Goal: Task Accomplishment & Management: Manage account settings

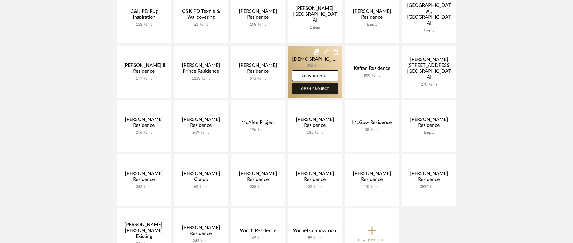
scroll to position [165, 0]
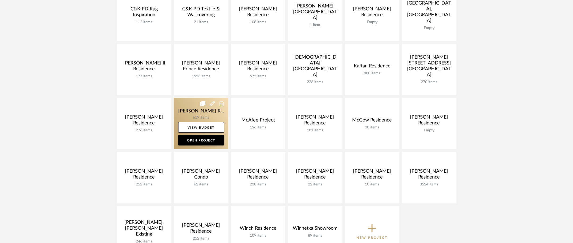
click at [184, 106] on link at bounding box center [201, 123] width 54 height 51
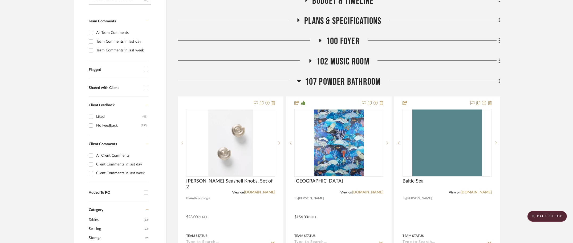
scroll to position [130, 0]
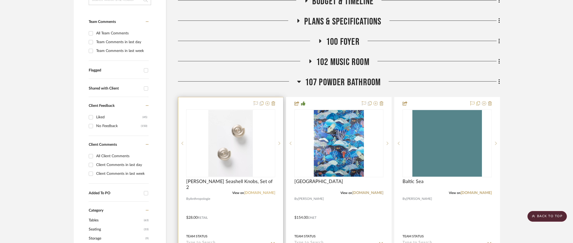
click at [255, 194] on link "[DOMAIN_NAME]" at bounding box center [259, 193] width 31 height 4
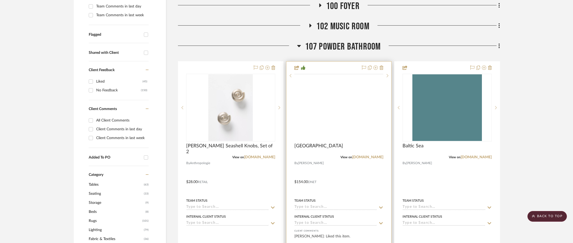
scroll to position [199, 0]
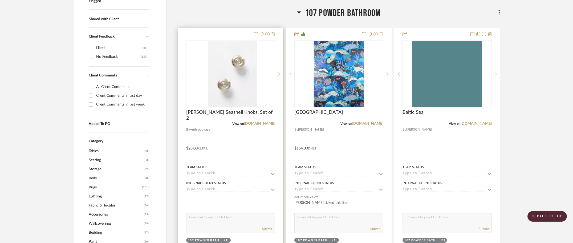
click at [281, 75] on div at bounding box center [279, 74] width 8 height 68
click at [281, 75] on sr-next-btn at bounding box center [279, 74] width 8 height 4
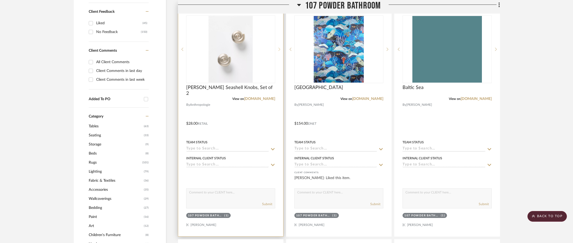
scroll to position [224, 0]
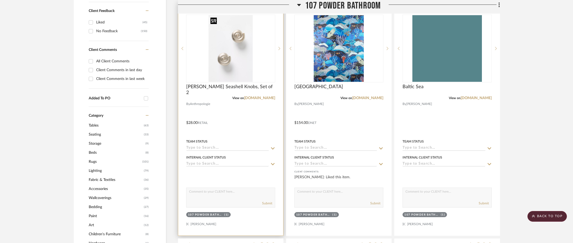
click at [237, 70] on img "0" at bounding box center [230, 48] width 44 height 67
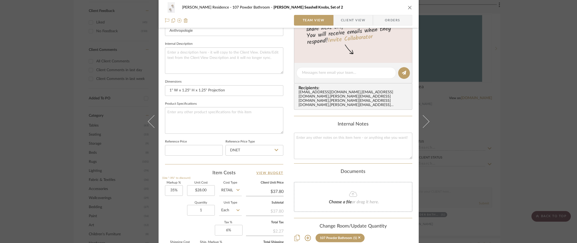
scroll to position [185, 0]
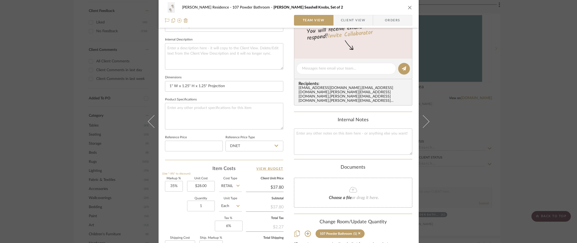
click at [505, 59] on div "[PERSON_NAME] Residence 107 Powder Bathroom [PERSON_NAME] Seashell Knobs, Set o…" at bounding box center [288, 121] width 577 height 243
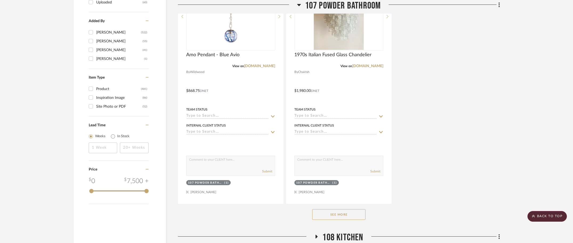
scroll to position [733, 0]
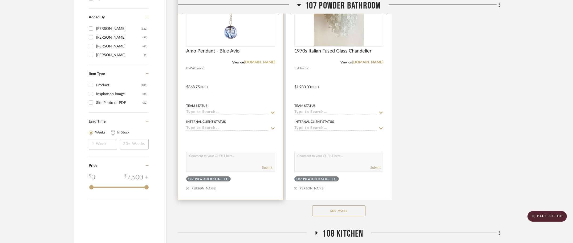
click at [244, 62] on link "[DOMAIN_NAME]" at bounding box center [259, 63] width 31 height 4
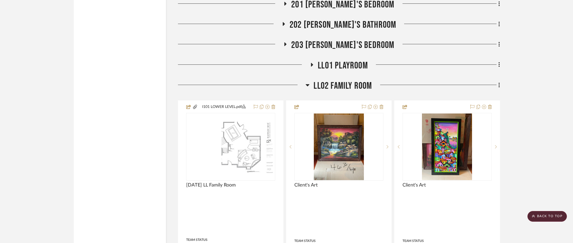
scroll to position [945, 0]
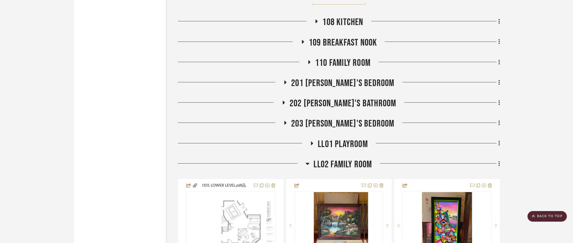
click at [344, 167] on span "LL02 Family Room" at bounding box center [343, 164] width 58 height 11
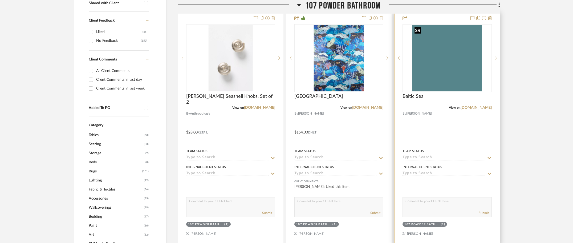
scroll to position [216, 0]
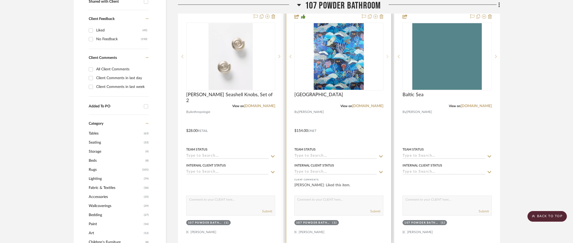
click at [390, 57] on sr-next-btn at bounding box center [388, 57] width 8 height 4
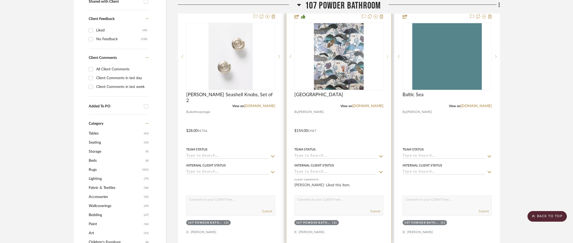
click at [389, 57] on sr-next-btn at bounding box center [388, 57] width 8 height 4
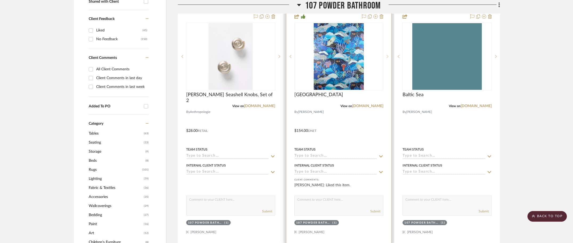
click at [389, 57] on sr-next-btn at bounding box center [388, 57] width 8 height 4
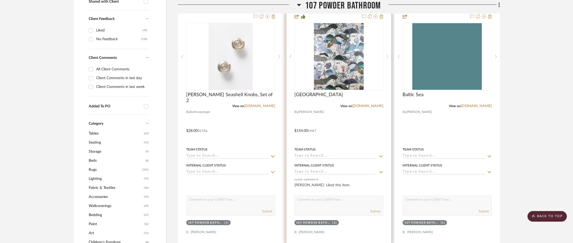
click at [389, 57] on sr-next-btn at bounding box center [388, 57] width 8 height 4
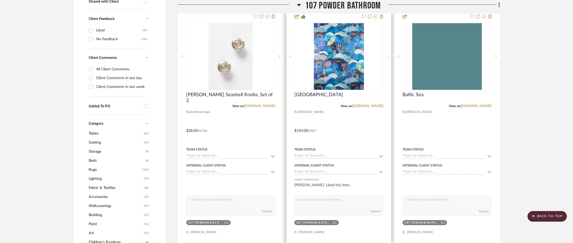
click at [389, 57] on sr-next-btn at bounding box center [388, 57] width 8 height 4
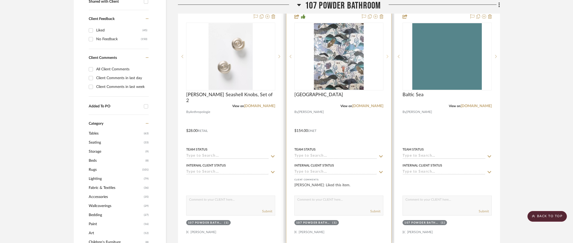
click at [389, 57] on sr-next-btn at bounding box center [388, 57] width 8 height 4
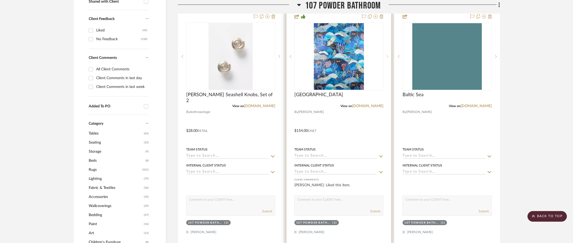
click at [389, 57] on sr-next-btn at bounding box center [388, 57] width 8 height 4
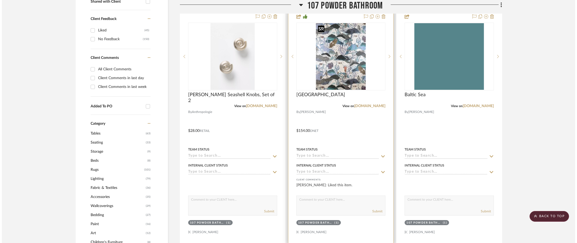
scroll to position [0, 0]
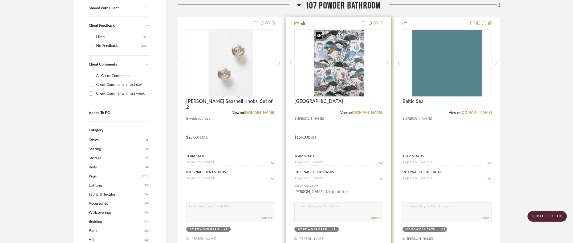
click at [349, 55] on img "1" at bounding box center [339, 63] width 50 height 67
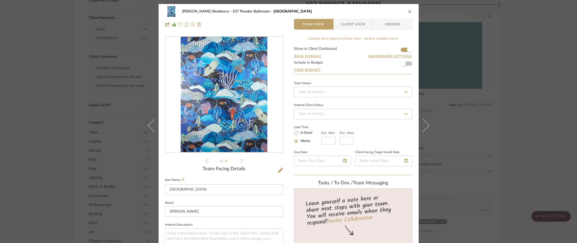
click at [212, 79] on img "0" at bounding box center [224, 95] width 87 height 116
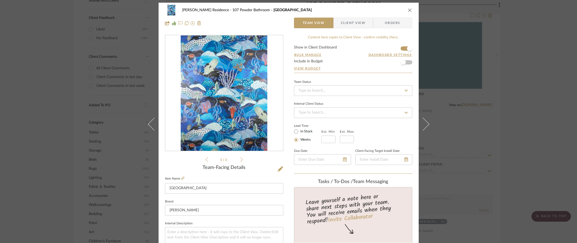
click at [121, 72] on div "[PERSON_NAME] Residence 107 Powder Bathroom [GEOGRAPHIC_DATA][DEMOGRAPHIC_DATA]…" at bounding box center [288, 121] width 577 height 243
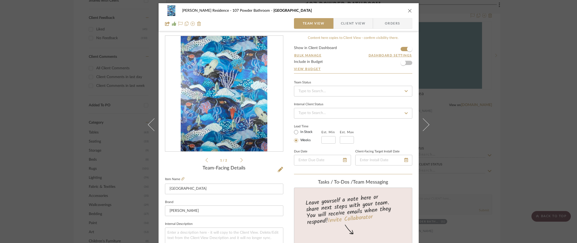
click at [526, 39] on div "[PERSON_NAME] Residence 107 Powder Bathroom [GEOGRAPHIC_DATA][DEMOGRAPHIC_DATA]…" at bounding box center [288, 121] width 577 height 243
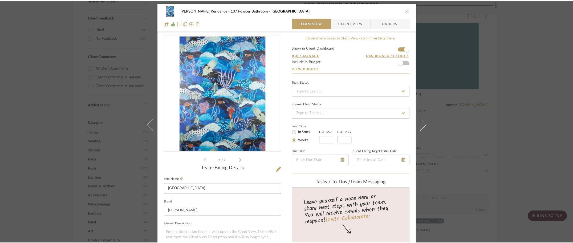
scroll to position [218, 0]
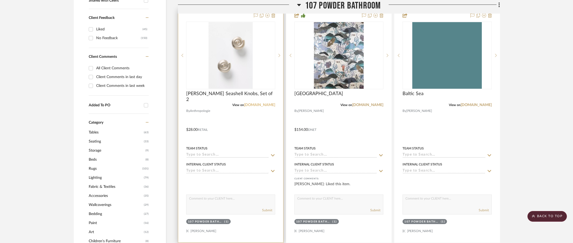
click at [257, 105] on link "[DOMAIN_NAME]" at bounding box center [259, 105] width 31 height 4
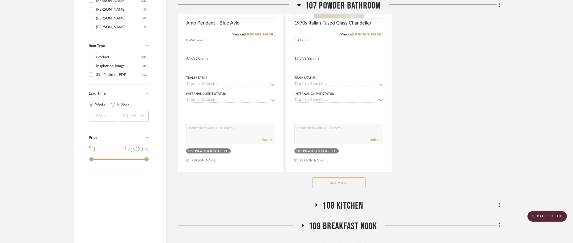
scroll to position [854, 0]
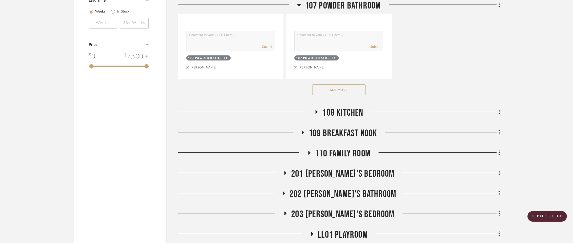
click at [351, 110] on span "108 Kitchen" at bounding box center [343, 112] width 41 height 11
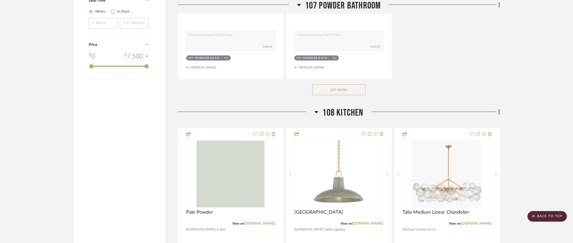
scroll to position [855, 0]
click at [351, 110] on span "108 Kitchen" at bounding box center [343, 111] width 41 height 11
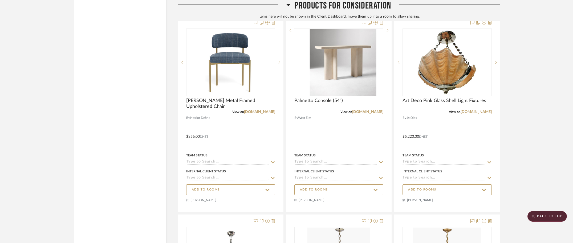
scroll to position [1195, 0]
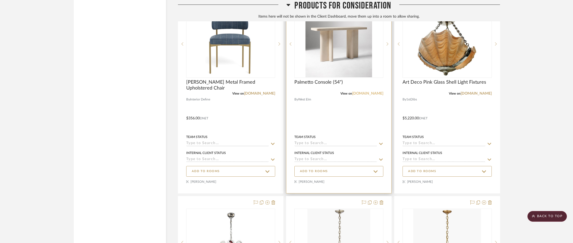
click at [368, 94] on link "[DOMAIN_NAME]" at bounding box center [367, 94] width 31 height 4
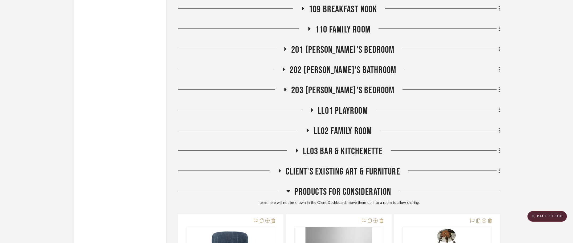
scroll to position [981, 0]
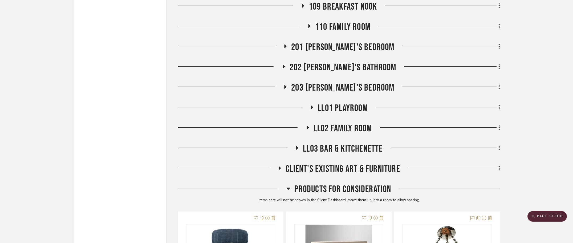
click at [338, 123] on span "LL02 Family Room" at bounding box center [343, 128] width 58 height 11
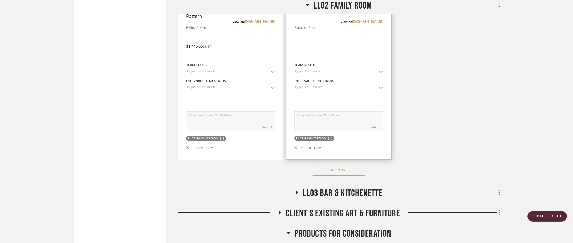
drag, startPoint x: 328, startPoint y: 168, endPoint x: 319, endPoint y: 143, distance: 26.9
click at [328, 168] on button "See More" at bounding box center [338, 170] width 53 height 11
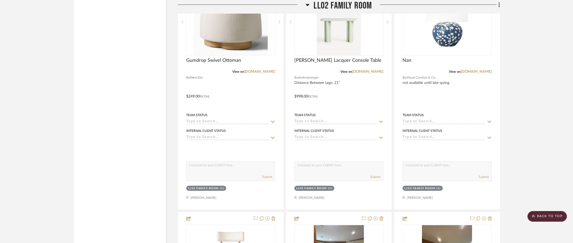
scroll to position [3533, 0]
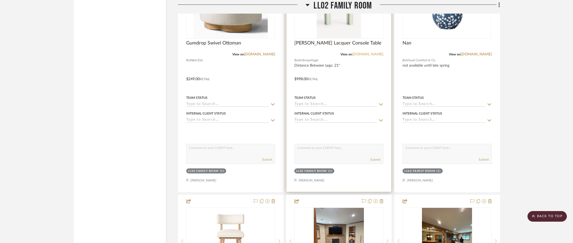
click at [365, 53] on link "[DOMAIN_NAME]" at bounding box center [367, 55] width 31 height 4
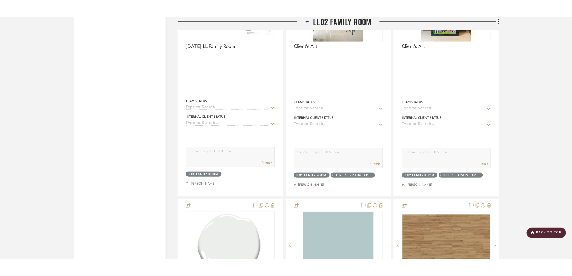
scroll to position [1071, 0]
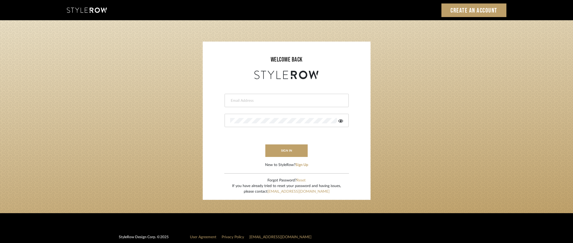
type input "[PERSON_NAME][EMAIL_ADDRESS][DOMAIN_NAME]"
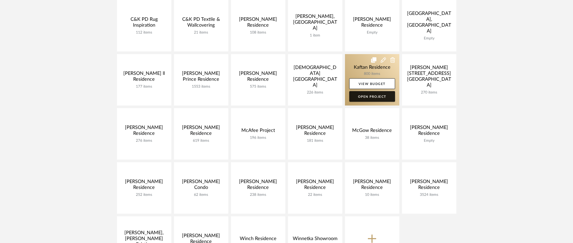
scroll to position [154, 0]
drag, startPoint x: 359, startPoint y: 65, endPoint x: 356, endPoint y: 60, distance: 5.3
click at [359, 65] on link at bounding box center [372, 80] width 54 height 51
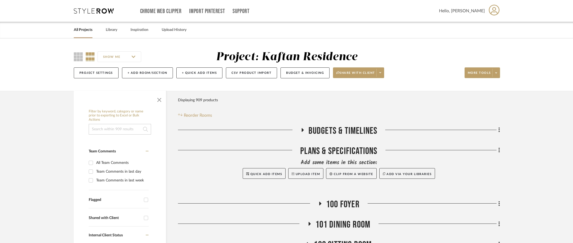
click at [84, 30] on link "All Projects" at bounding box center [83, 29] width 19 height 7
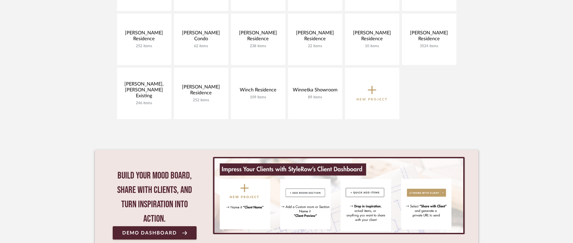
scroll to position [351, 0]
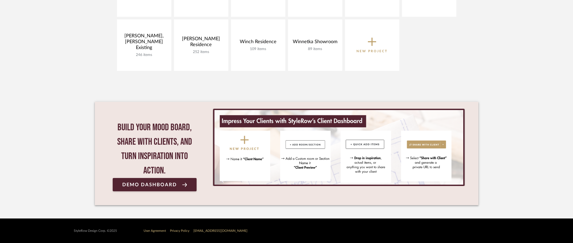
click at [370, 46] on icon at bounding box center [372, 41] width 9 height 11
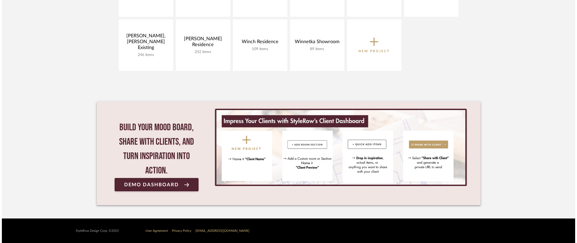
scroll to position [0, 0]
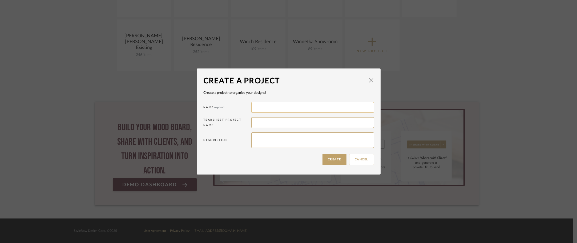
click at [265, 105] on input at bounding box center [312, 107] width 123 height 11
type input "Lyders Residence"
click at [242, 162] on div "Cancel Create" at bounding box center [288, 159] width 171 height 17
drag, startPoint x: 255, startPoint y: 105, endPoint x: 257, endPoint y: 112, distance: 7.5
click at [255, 105] on input "Lyders Residence" at bounding box center [312, 107] width 123 height 11
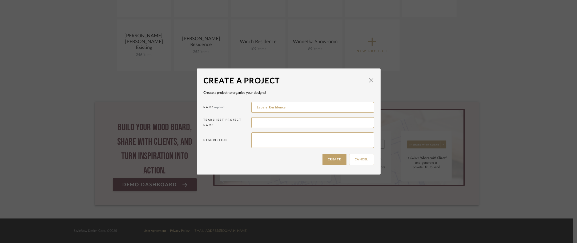
click at [235, 161] on div "Cancel Create" at bounding box center [288, 159] width 171 height 17
drag, startPoint x: 330, startPoint y: 160, endPoint x: 320, endPoint y: 157, distance: 10.3
click at [330, 160] on button "Create" at bounding box center [335, 159] width 24 height 11
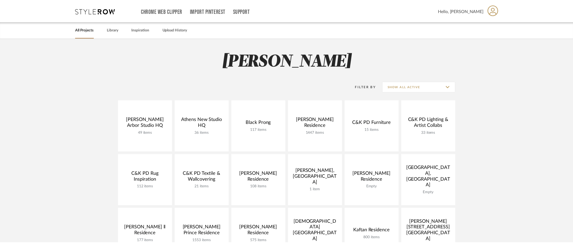
scroll to position [351, 0]
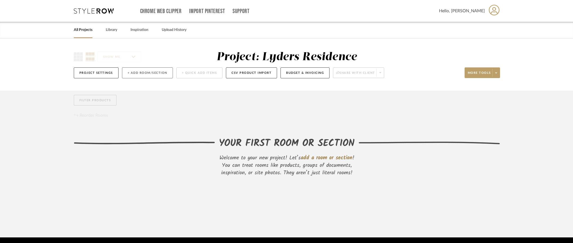
click at [158, 73] on button "+ Add Room/Section" at bounding box center [147, 72] width 51 height 11
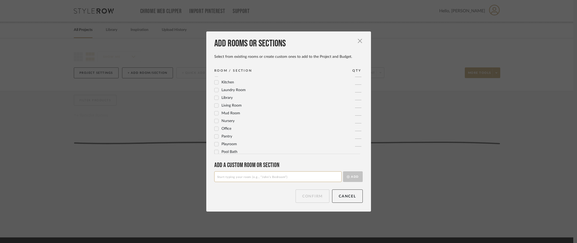
scroll to position [178, 0]
click at [248, 178] on input at bounding box center [277, 176] width 127 height 11
paste input "Plans & Specifications"
type input "Plans & Specifications"
drag, startPoint x: 355, startPoint y: 179, endPoint x: 349, endPoint y: 177, distance: 6.2
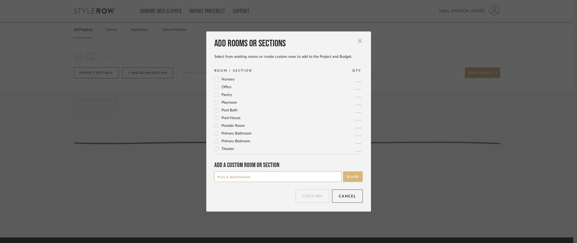
click at [354, 179] on button "Add" at bounding box center [353, 176] width 20 height 11
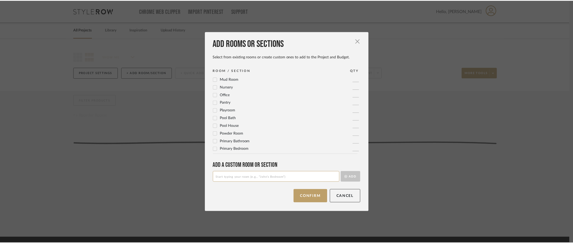
scroll to position [0, 0]
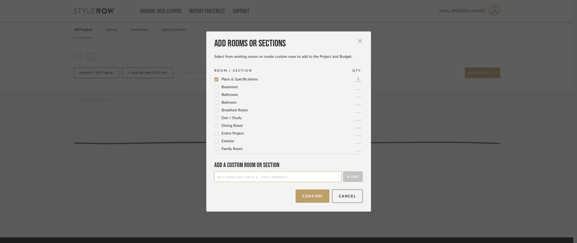
drag, startPoint x: 233, startPoint y: 178, endPoint x: 287, endPoint y: 178, distance: 53.9
click at [233, 178] on input at bounding box center [277, 176] width 127 height 11
paste input "Budgets & Timelines"
type input "Budgets & Timelines"
drag, startPoint x: 355, startPoint y: 175, endPoint x: 329, endPoint y: 110, distance: 69.6
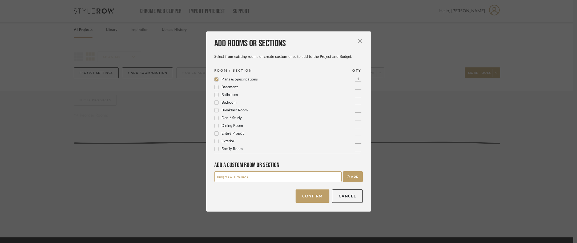
click at [355, 175] on button "Add" at bounding box center [353, 176] width 20 height 11
drag, startPoint x: 223, startPoint y: 176, endPoint x: 227, endPoint y: 180, distance: 5.8
click at [223, 176] on input at bounding box center [277, 176] width 127 height 11
paste input "Existing Conditions"
type input "Existing Conditions"
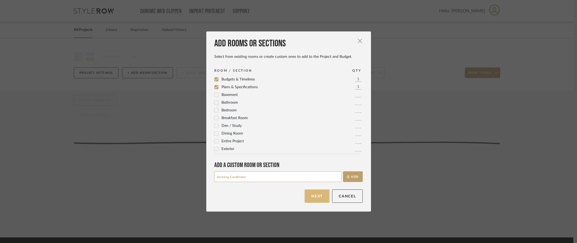
click at [311, 198] on button "Next" at bounding box center [317, 196] width 25 height 13
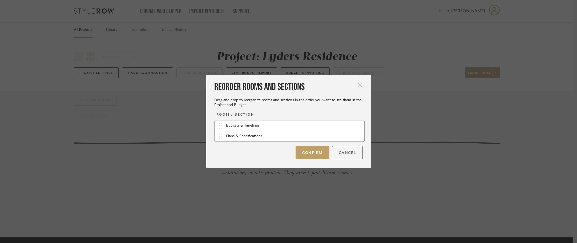
click at [346, 156] on button "Cancel" at bounding box center [347, 152] width 31 height 13
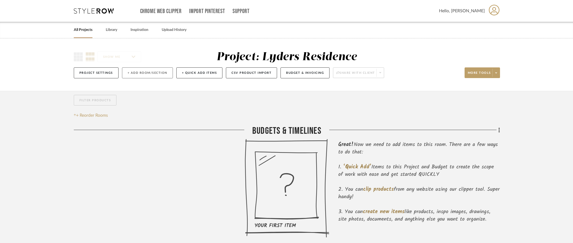
click at [151, 75] on button "+ Add Room/Section" at bounding box center [147, 72] width 51 height 11
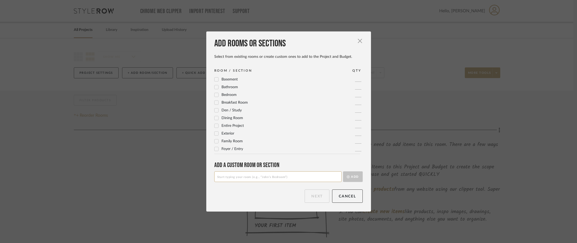
click at [251, 180] on input at bounding box center [277, 176] width 127 height 11
paste input "Existing Conditions"
type input "Existing Conditions"
click at [349, 178] on button "Add" at bounding box center [353, 176] width 20 height 11
click at [243, 176] on input at bounding box center [277, 176] width 127 height 11
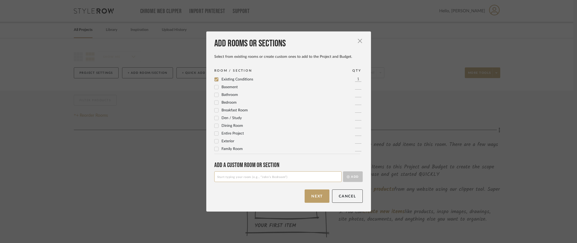
paste input "Existing Furnishings & Fixtures"
type input "Existing Furnishings & Fixtures"
click at [350, 177] on button "Add" at bounding box center [353, 176] width 20 height 11
click at [305, 195] on button "Next" at bounding box center [317, 196] width 25 height 13
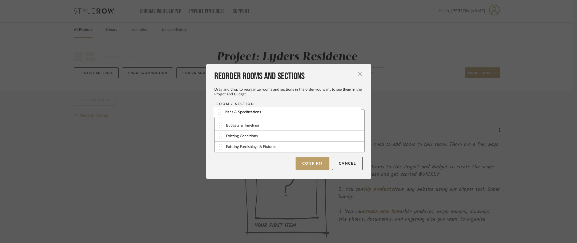
drag, startPoint x: 218, startPoint y: 121, endPoint x: 234, endPoint y: 93, distance: 33.0
click at [318, 167] on button "Confirm" at bounding box center [313, 163] width 34 height 13
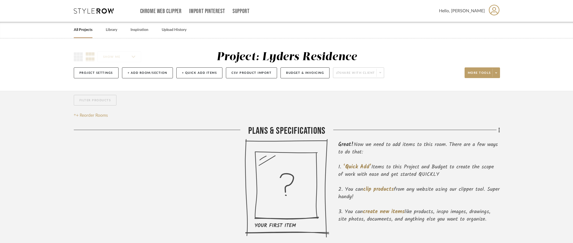
click at [74, 29] on link "All Projects" at bounding box center [83, 29] width 19 height 7
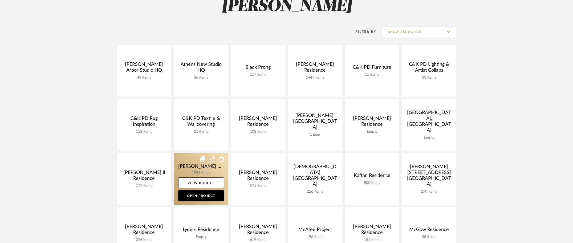
scroll to position [56, 0]
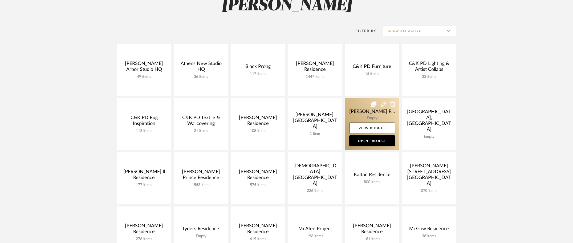
click at [360, 110] on link at bounding box center [372, 123] width 54 height 51
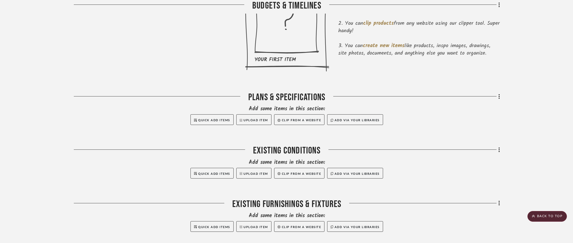
scroll to position [310, 0]
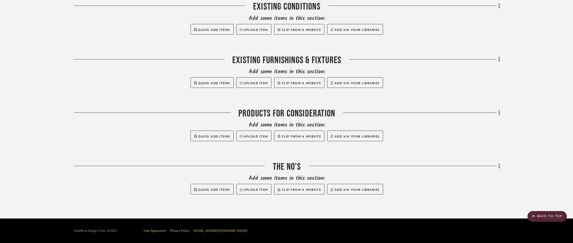
drag, startPoint x: 283, startPoint y: 167, endPoint x: 300, endPoint y: 165, distance: 16.9
click at [300, 165] on div "The No’s" at bounding box center [287, 168] width 427 height 14
drag, startPoint x: 301, startPoint y: 165, endPoint x: 310, endPoint y: 168, distance: 9.5
click at [298, 165] on div "The No’s" at bounding box center [287, 168] width 427 height 14
click at [498, 166] on fa-icon at bounding box center [498, 166] width 3 height 9
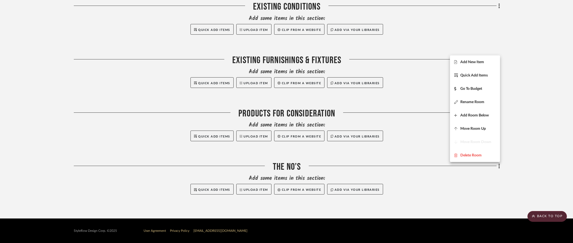
click at [402, 158] on div at bounding box center [286, 121] width 573 height 243
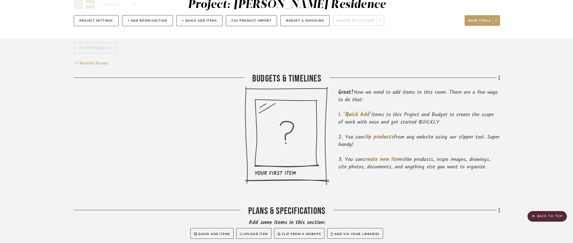
scroll to position [0, 0]
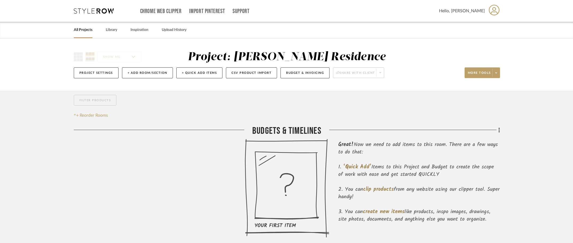
click at [83, 32] on link "All Projects" at bounding box center [83, 29] width 19 height 7
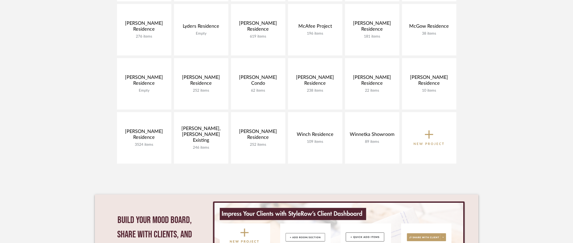
scroll to position [248, 0]
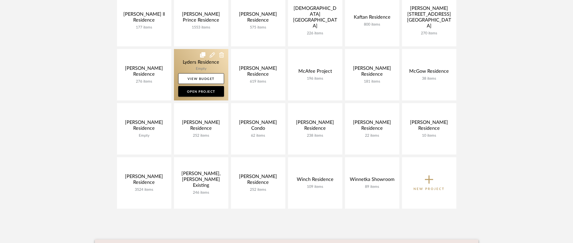
click at [186, 61] on link at bounding box center [201, 74] width 54 height 51
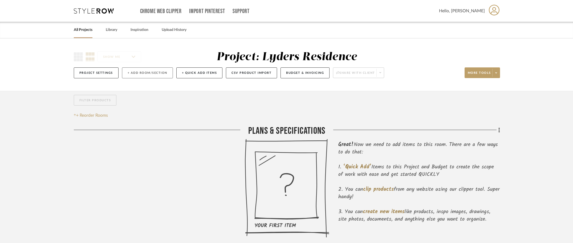
click at [151, 74] on button "+ Add Room/Section" at bounding box center [147, 72] width 51 height 11
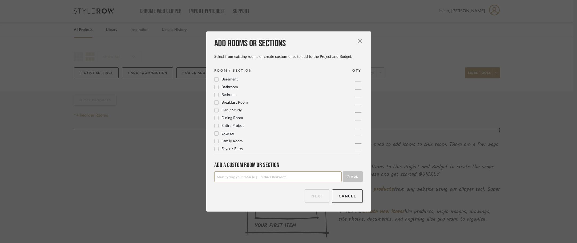
click at [244, 180] on input at bounding box center [277, 176] width 127 height 11
type input "The No's"
click at [351, 178] on button "Add" at bounding box center [353, 176] width 20 height 11
click at [316, 196] on button "Next" at bounding box center [317, 196] width 25 height 13
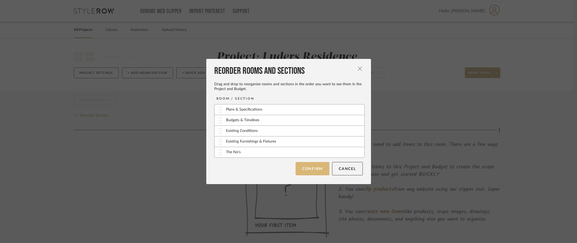
click at [310, 167] on button "Confirm" at bounding box center [313, 168] width 34 height 13
